Goal: Check status: Check status

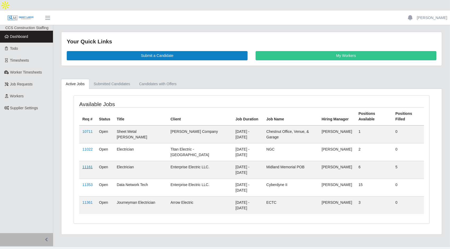
click at [89, 165] on link "11161" at bounding box center [87, 167] width 10 height 4
